Goal: Find specific page/section: Find specific page/section

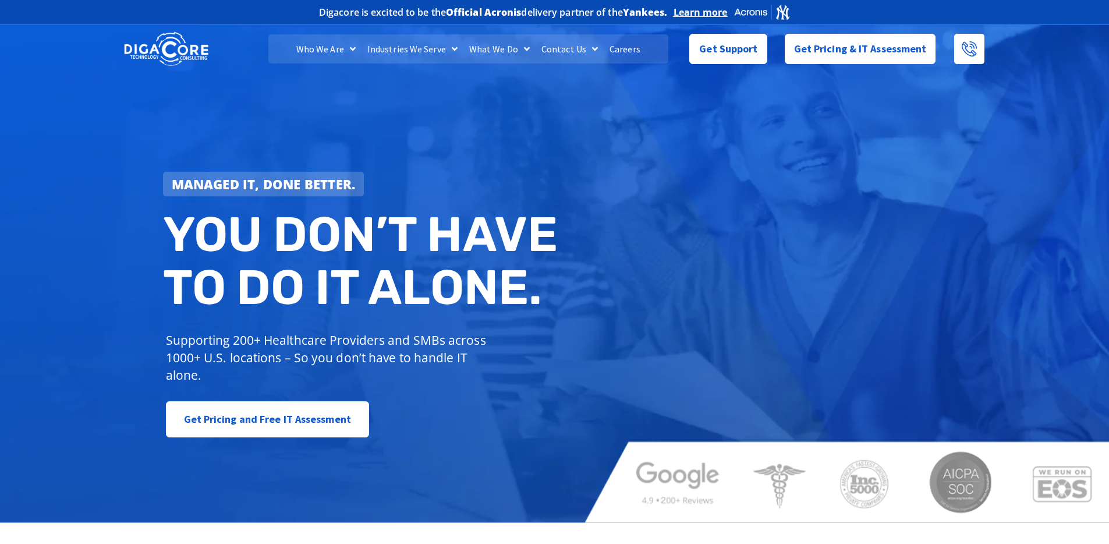
click at [632, 54] on link "Careers" at bounding box center [625, 48] width 42 height 29
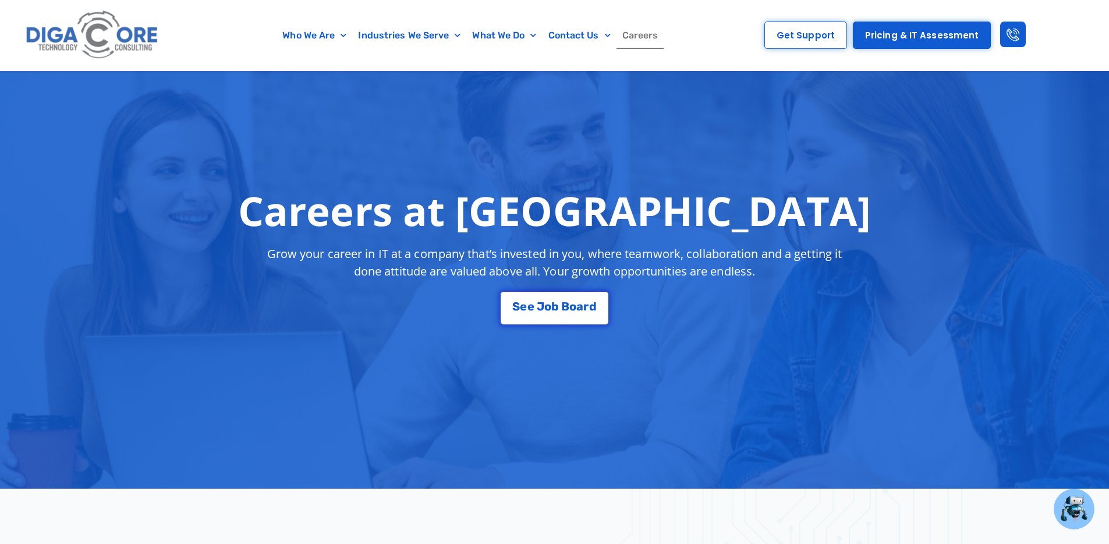
scroll to position [9, 0]
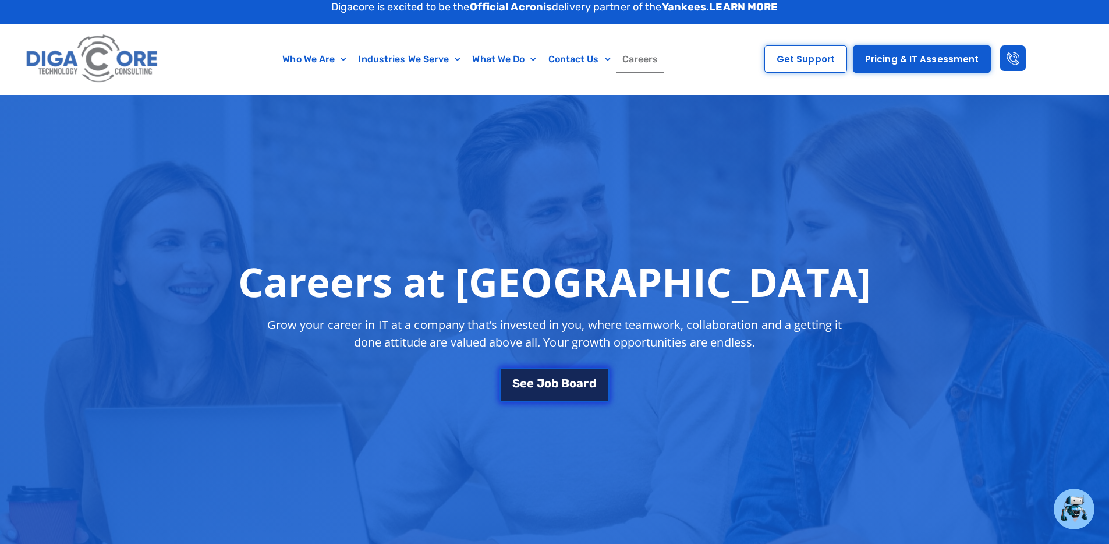
click at [531, 379] on span "e" at bounding box center [530, 383] width 7 height 12
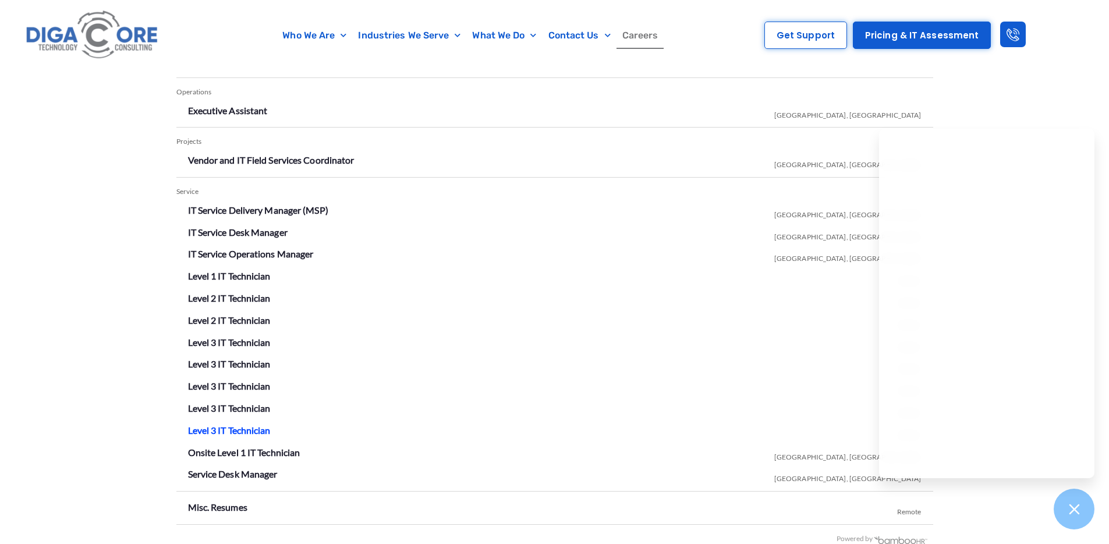
scroll to position [2073, 0]
drag, startPoint x: 798, startPoint y: 305, endPoint x: 826, endPoint y: 343, distance: 47.2
click at [802, 304] on li "Level 2 IT Technician Remote" at bounding box center [555, 297] width 734 height 19
click at [1066, 509] on div at bounding box center [1074, 509] width 42 height 42
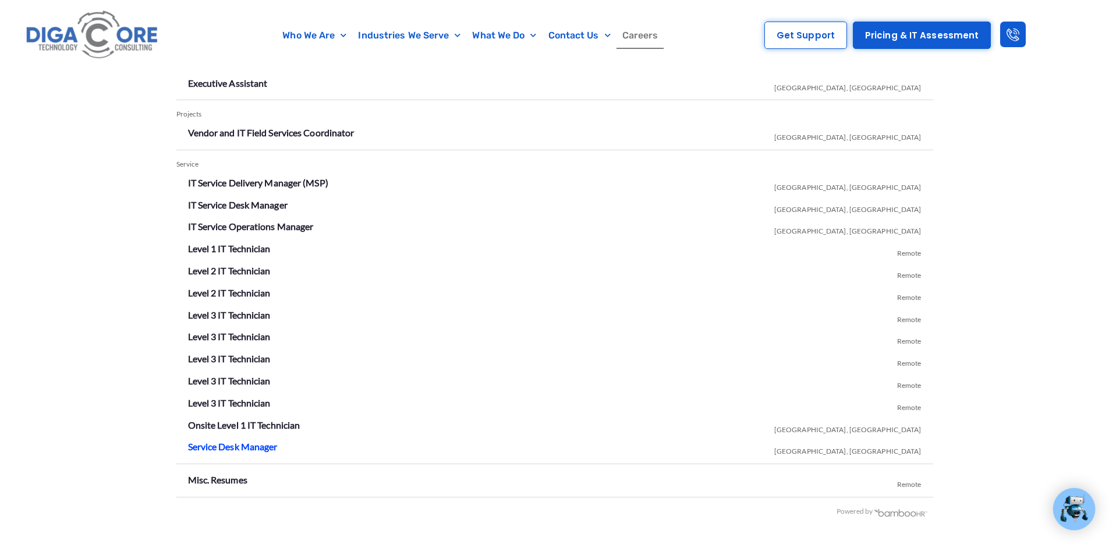
scroll to position [2147, 0]
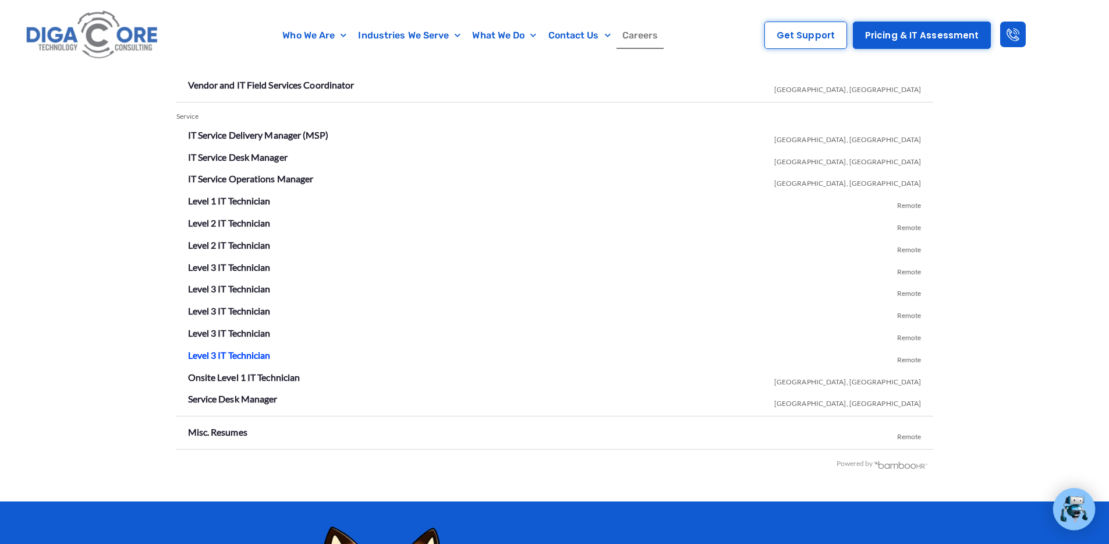
click at [235, 356] on link "Level 3 IT Technician" at bounding box center [229, 354] width 83 height 11
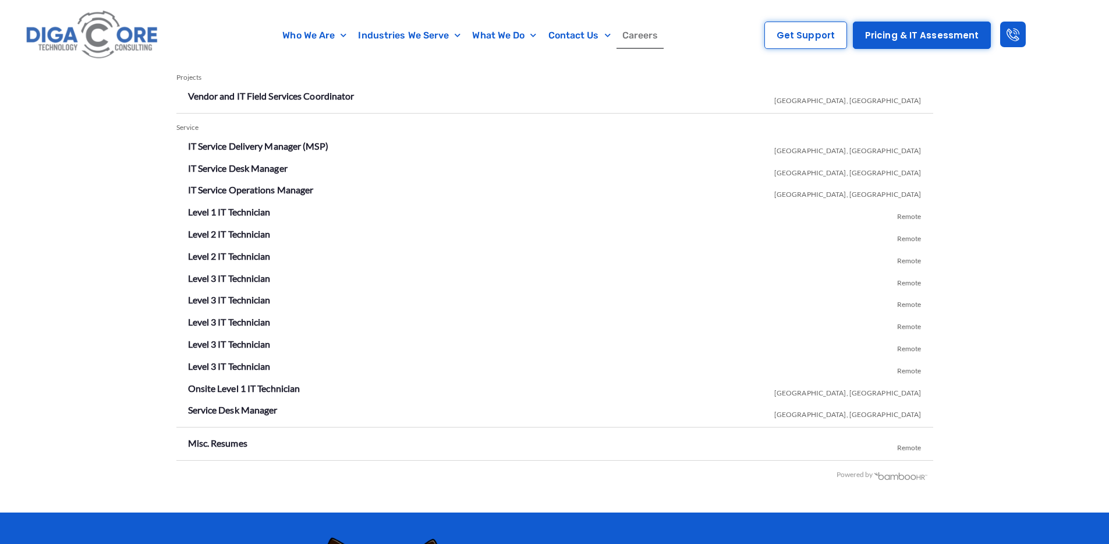
scroll to position [2147, 0]
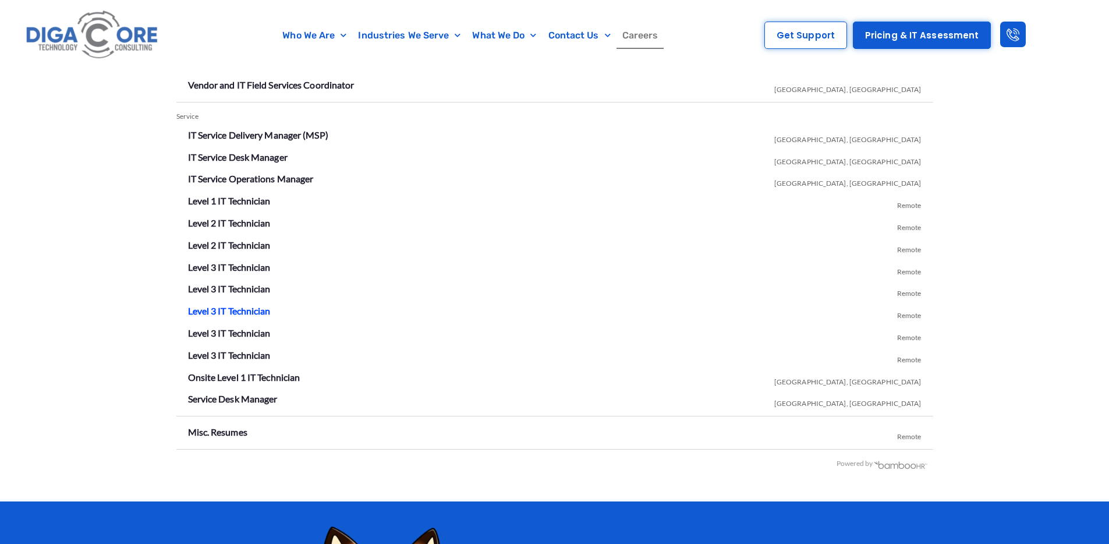
click at [232, 311] on link "Level 3 IT Technician" at bounding box center [229, 310] width 83 height 11
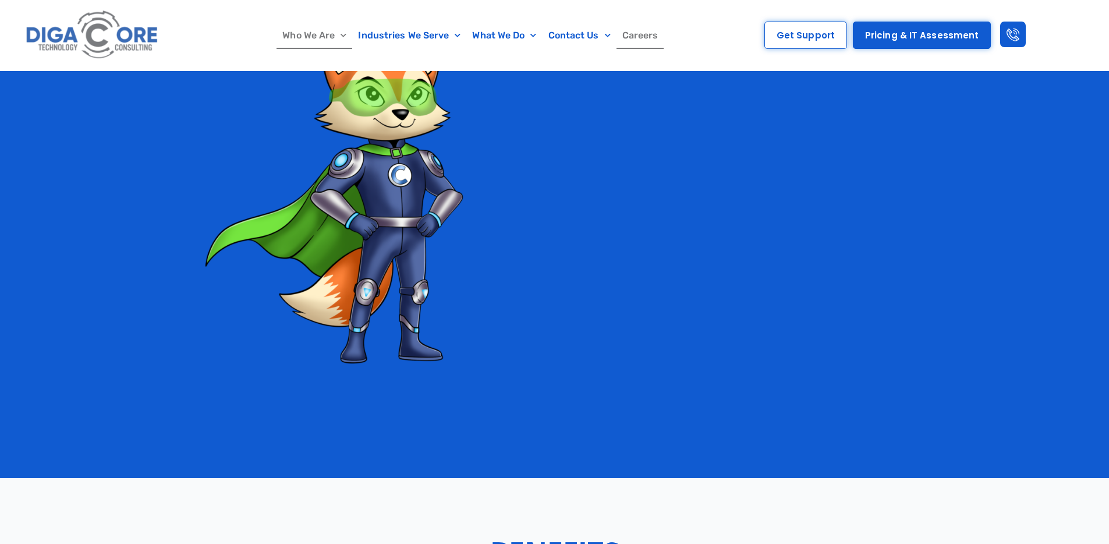
scroll to position [2147, 0]
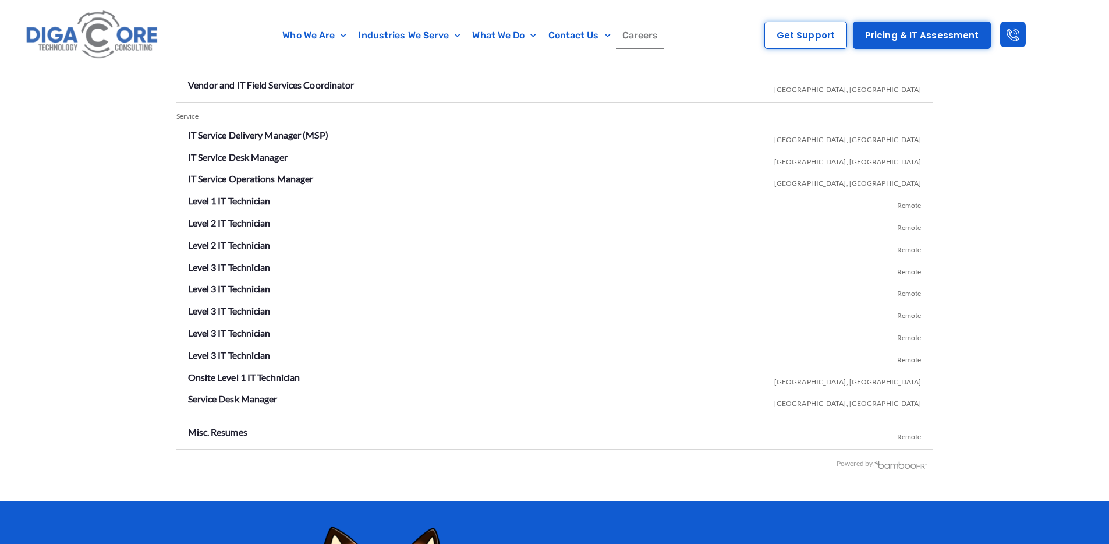
click at [80, 28] on img at bounding box center [93, 35] width 140 height 59
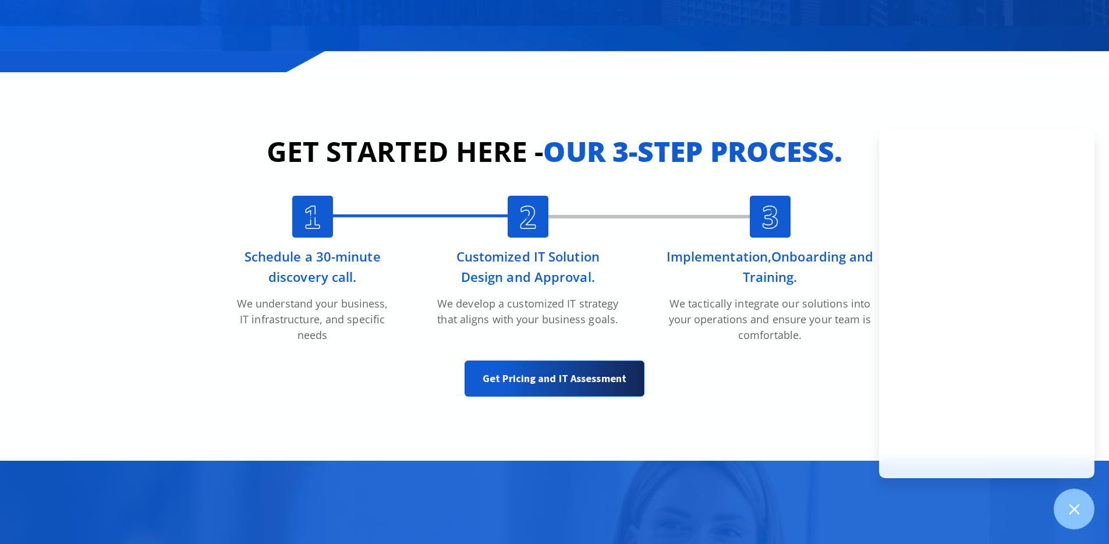
scroll to position [2829, 0]
